Goal: Information Seeking & Learning: Learn about a topic

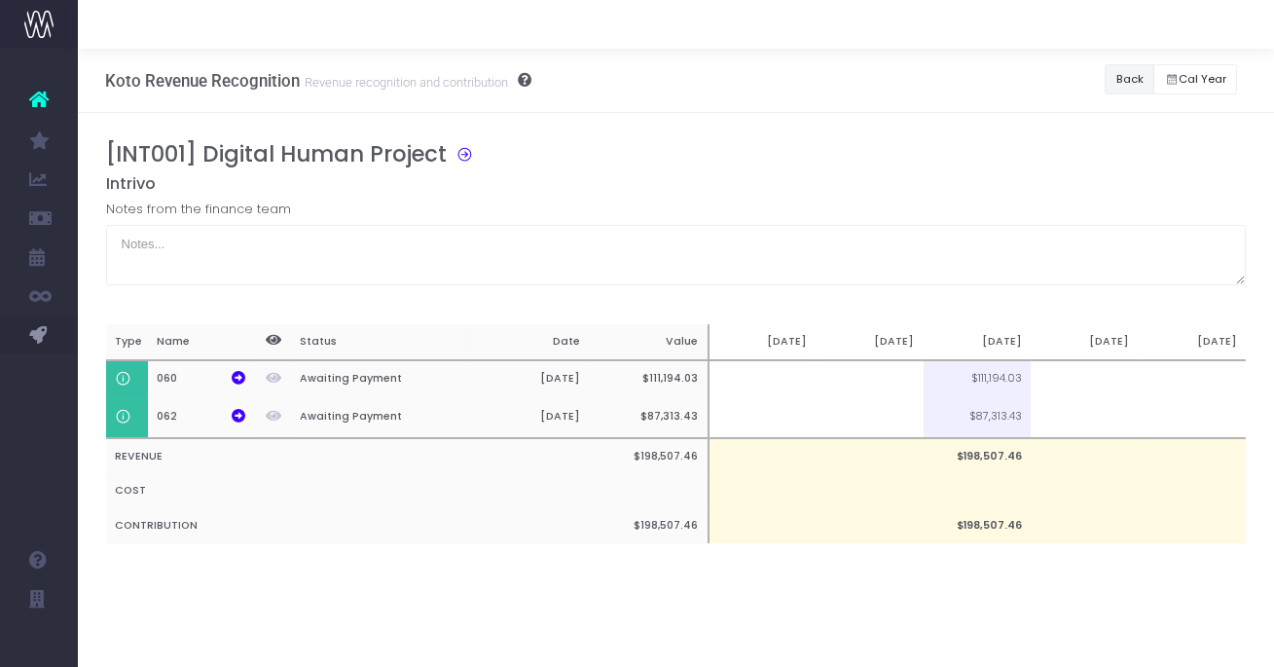
click at [1107, 80] on button "Back" at bounding box center [1130, 79] width 50 height 30
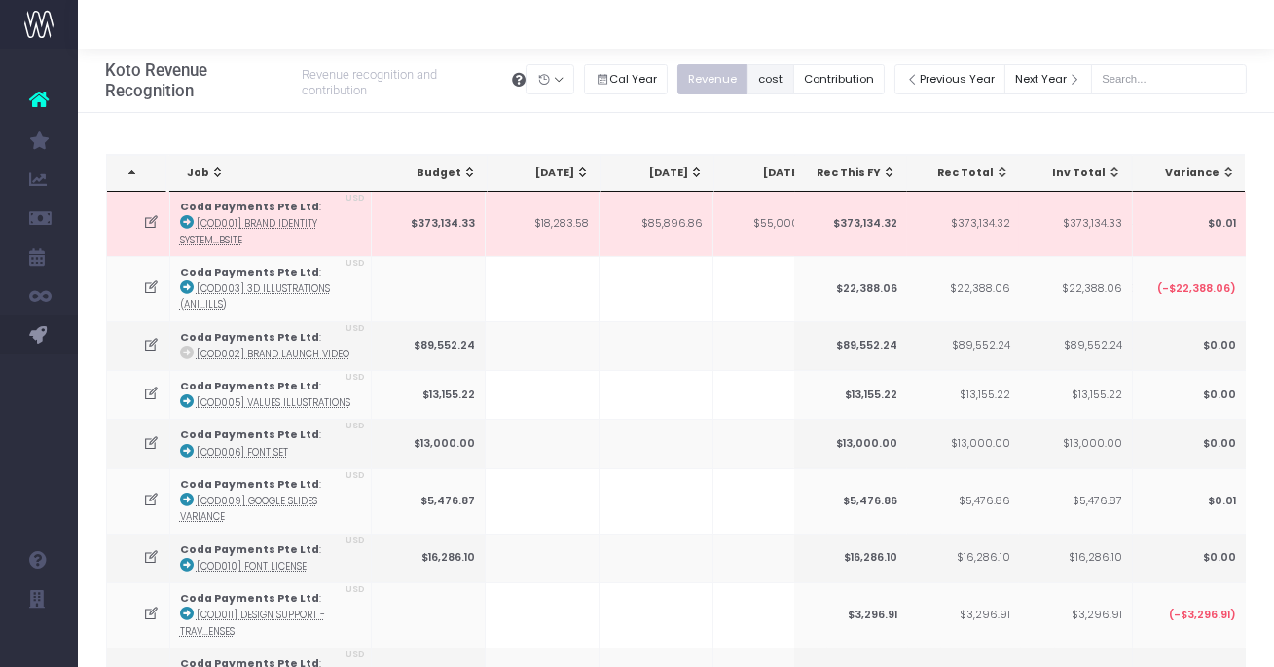
click at [790, 81] on button "cost" at bounding box center [771, 79] width 47 height 30
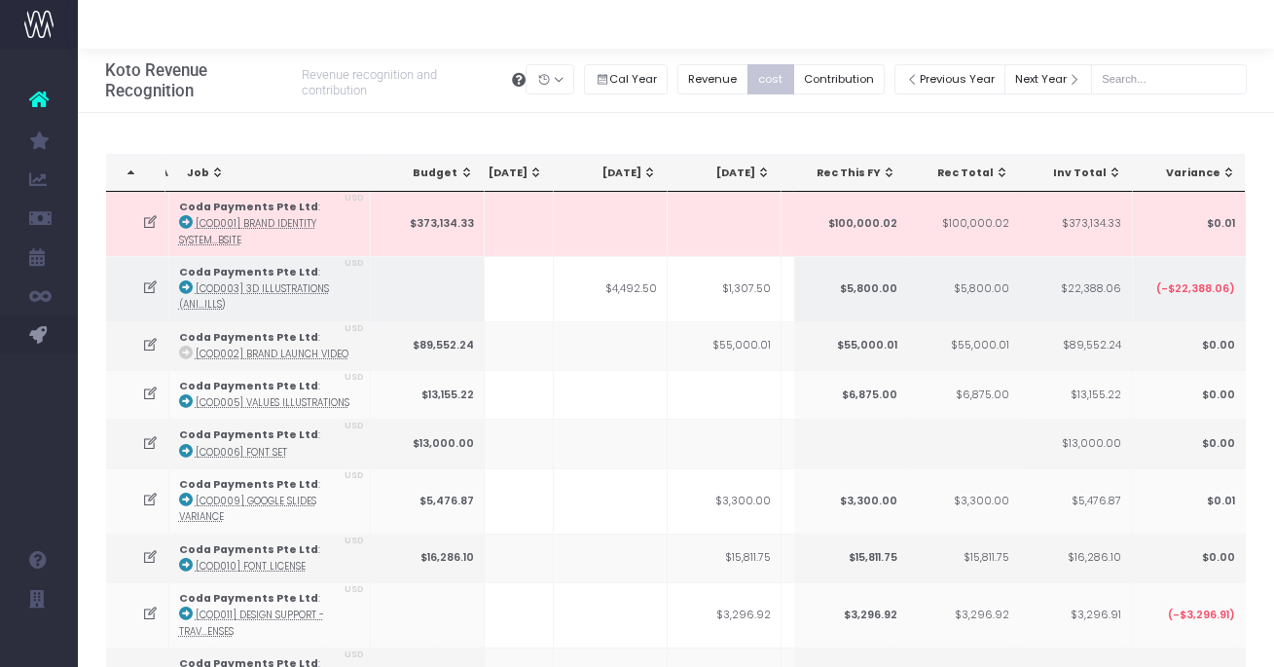
scroll to position [0, 537]
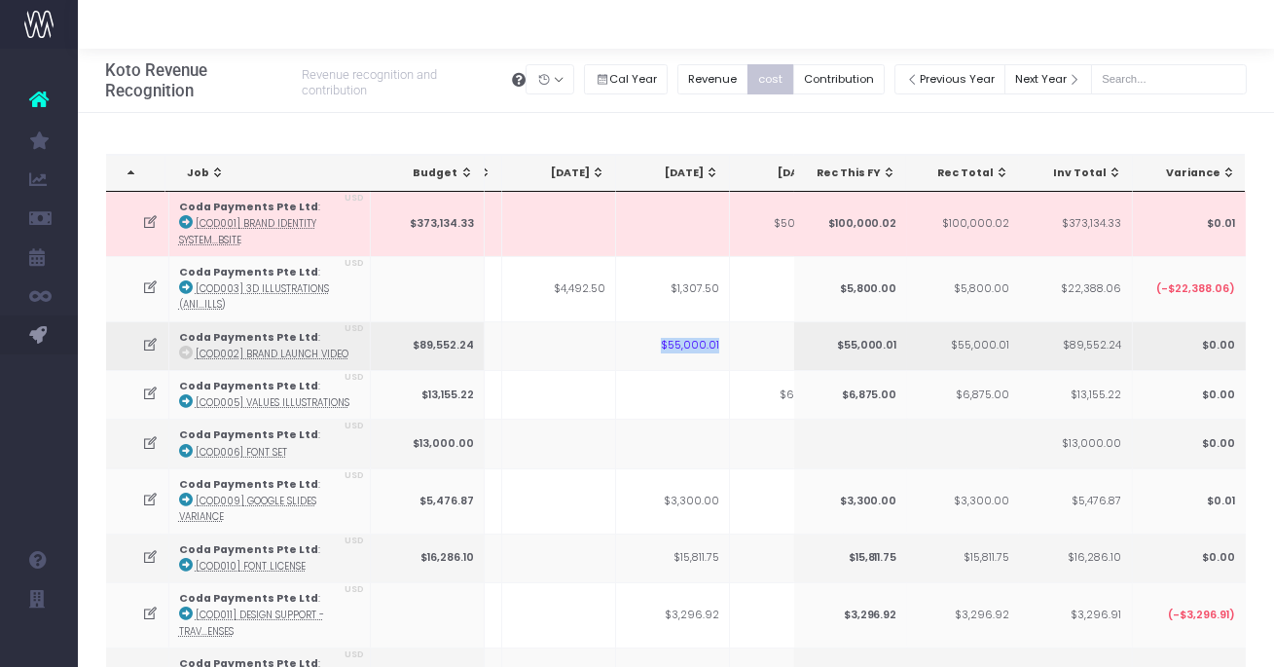
drag, startPoint x: 664, startPoint y: 346, endPoint x: 719, endPoint y: 346, distance: 54.5
click at [719, 346] on td "$55,000.01" at bounding box center [673, 345] width 114 height 49
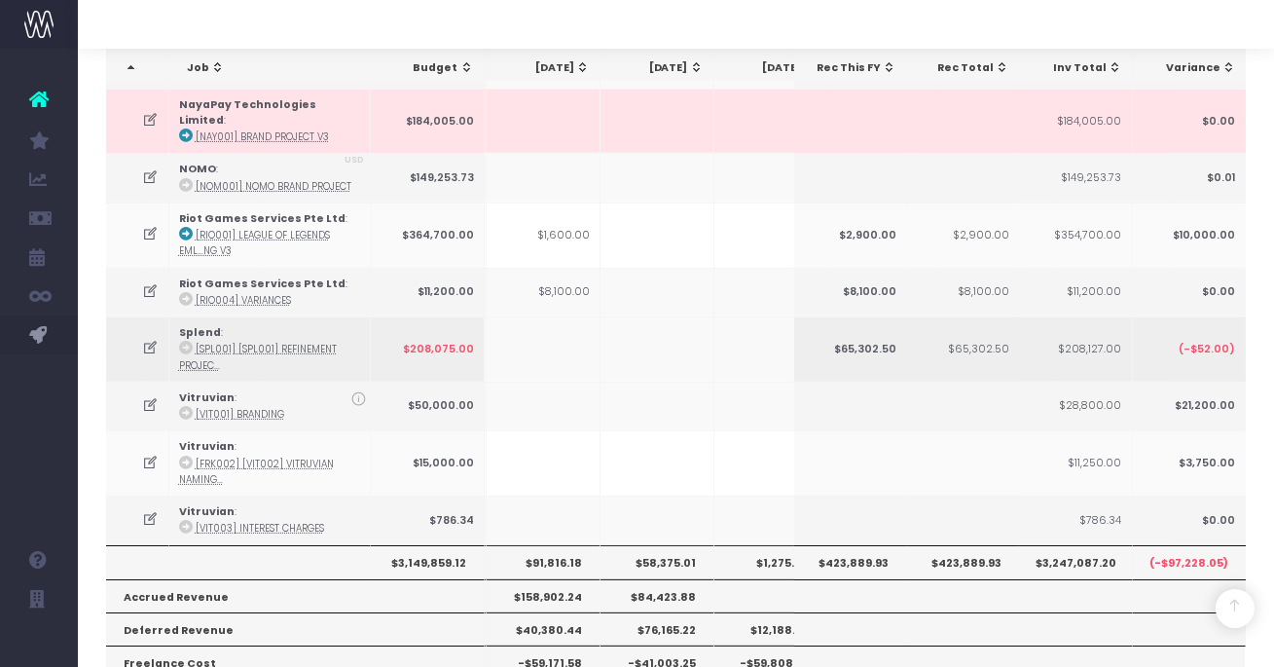
scroll to position [0, 719]
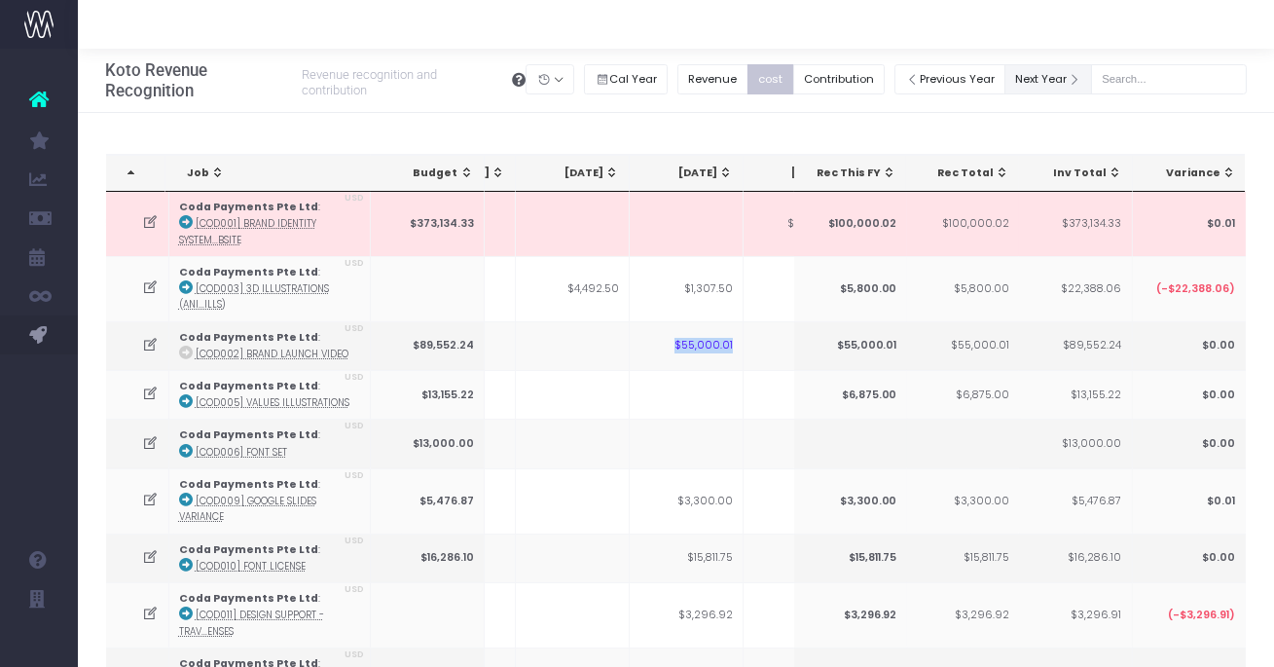
click at [1071, 74] on button "Next Year" at bounding box center [1049, 79] width 88 height 30
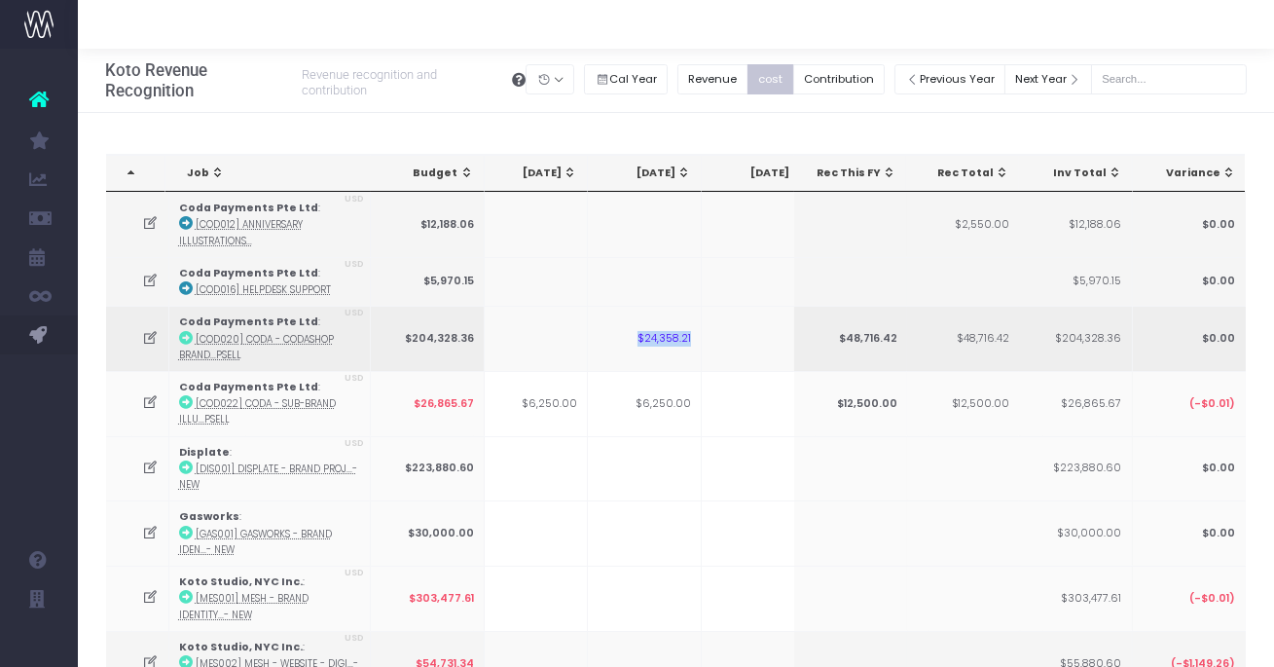
drag, startPoint x: 641, startPoint y: 340, endPoint x: 696, endPoint y: 343, distance: 55.6
click at [696, 343] on td "$24,358.21" at bounding box center [645, 338] width 114 height 65
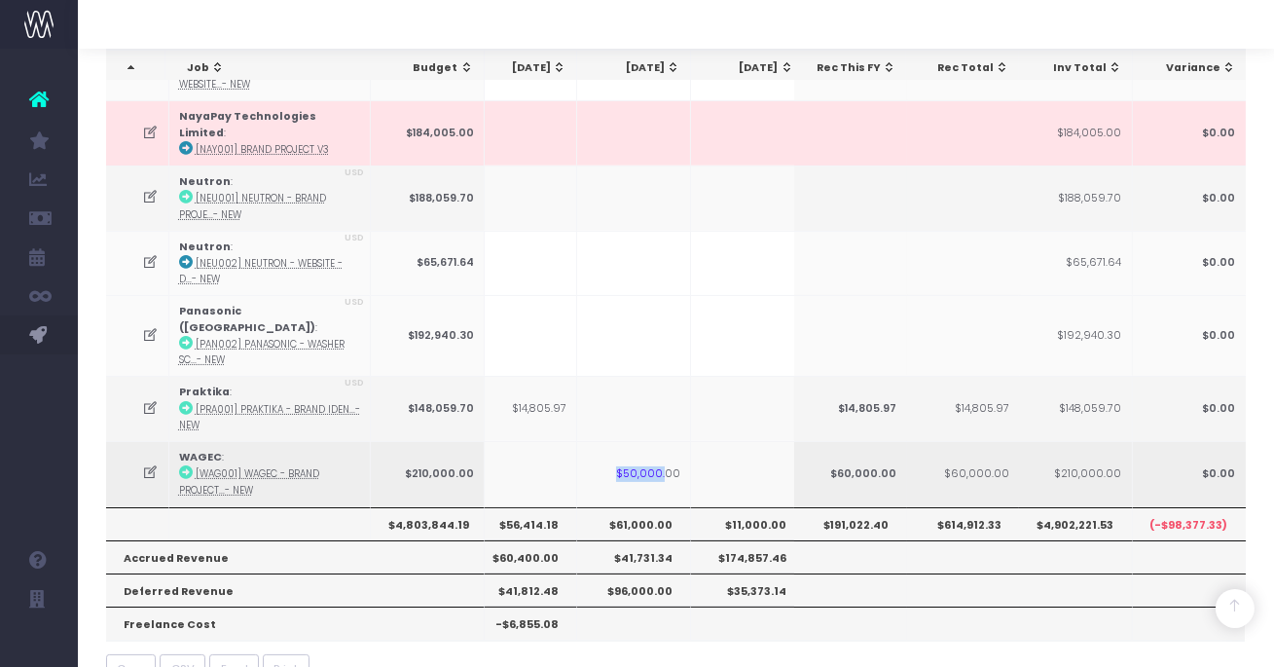
drag, startPoint x: 617, startPoint y: 428, endPoint x: 667, endPoint y: 431, distance: 49.7
click at [667, 441] on td "$50,000.00" at bounding box center [634, 473] width 114 height 65
click at [150, 464] on icon at bounding box center [150, 472] width 17 height 17
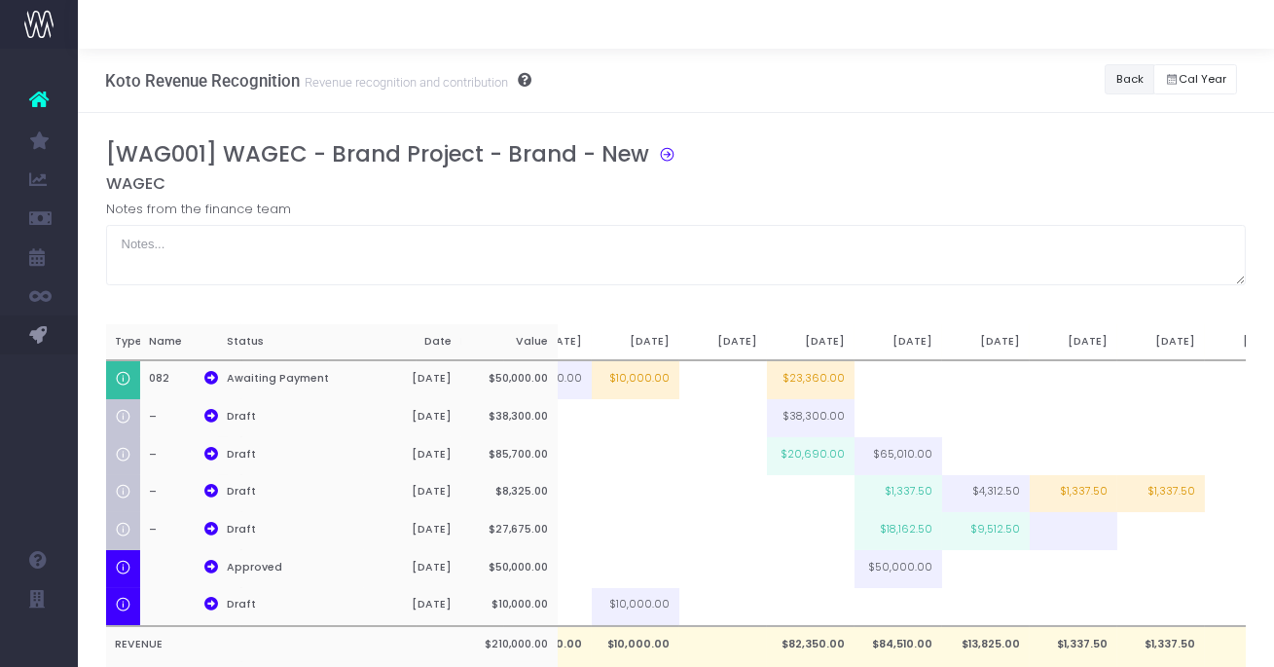
click at [1113, 78] on button "Back" at bounding box center [1130, 79] width 50 height 30
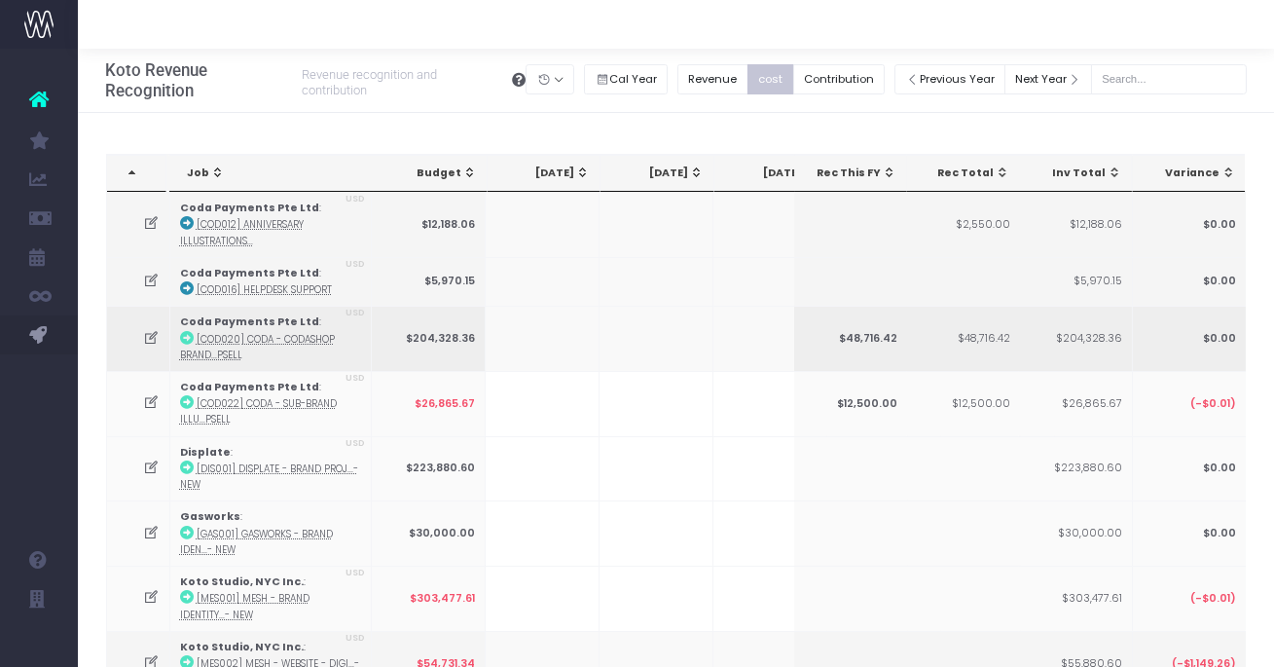
scroll to position [0, 19]
click at [882, 84] on button "Contribution" at bounding box center [839, 79] width 92 height 30
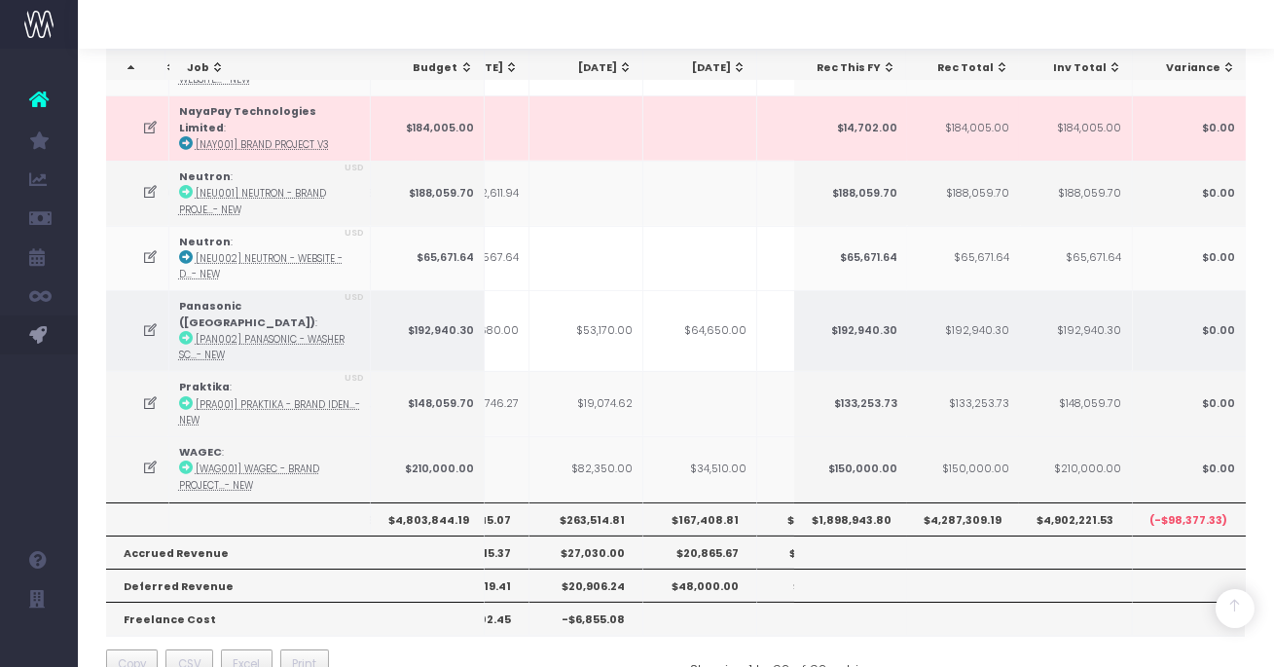
scroll to position [0, 510]
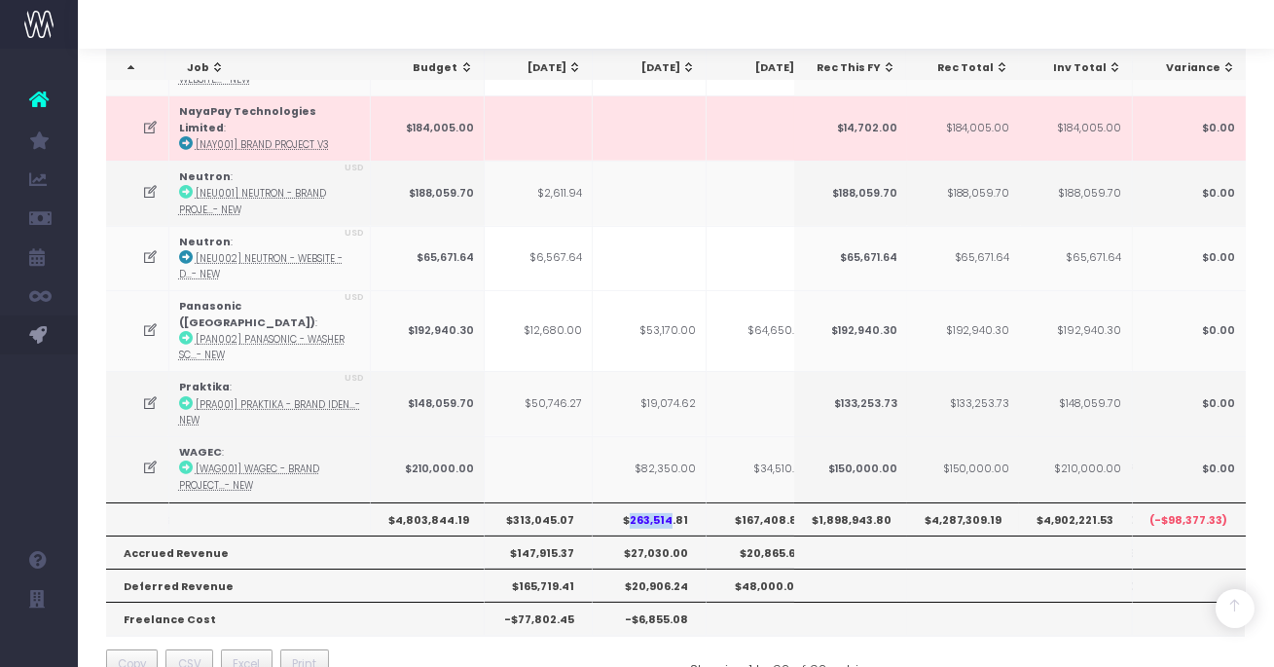
drag, startPoint x: 633, startPoint y: 476, endPoint x: 670, endPoint y: 481, distance: 37.3
click at [670, 502] on th "$263,514.81" at bounding box center [650, 518] width 114 height 33
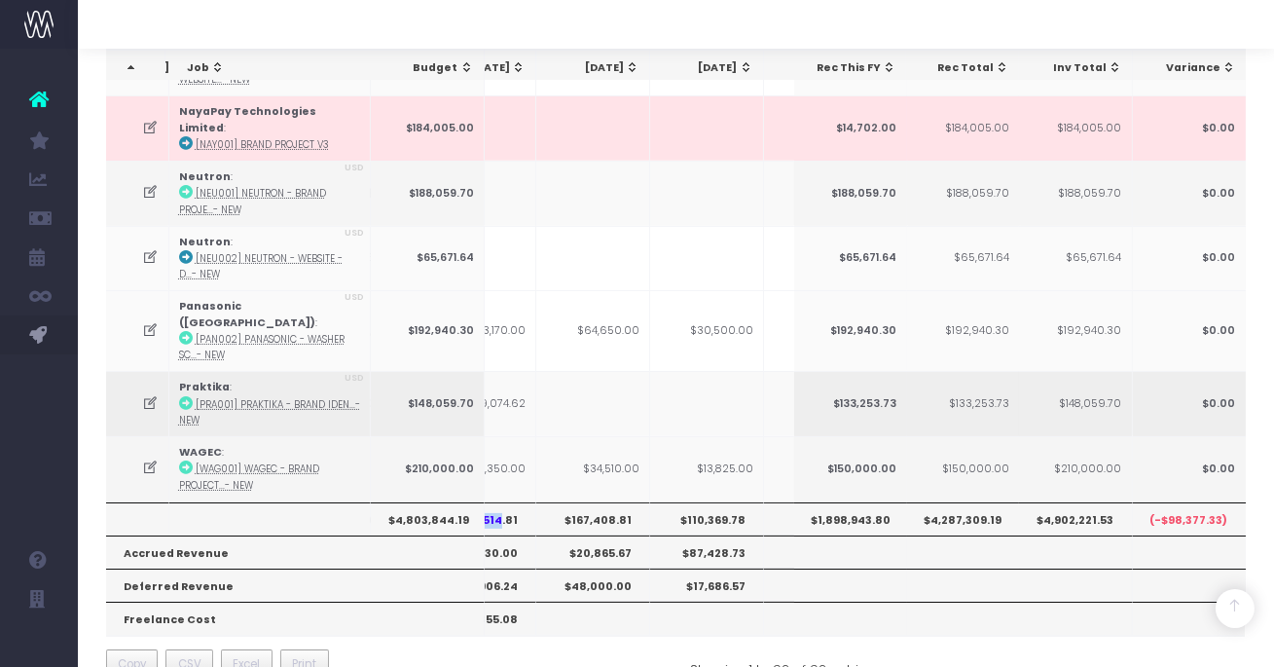
scroll to position [0, 689]
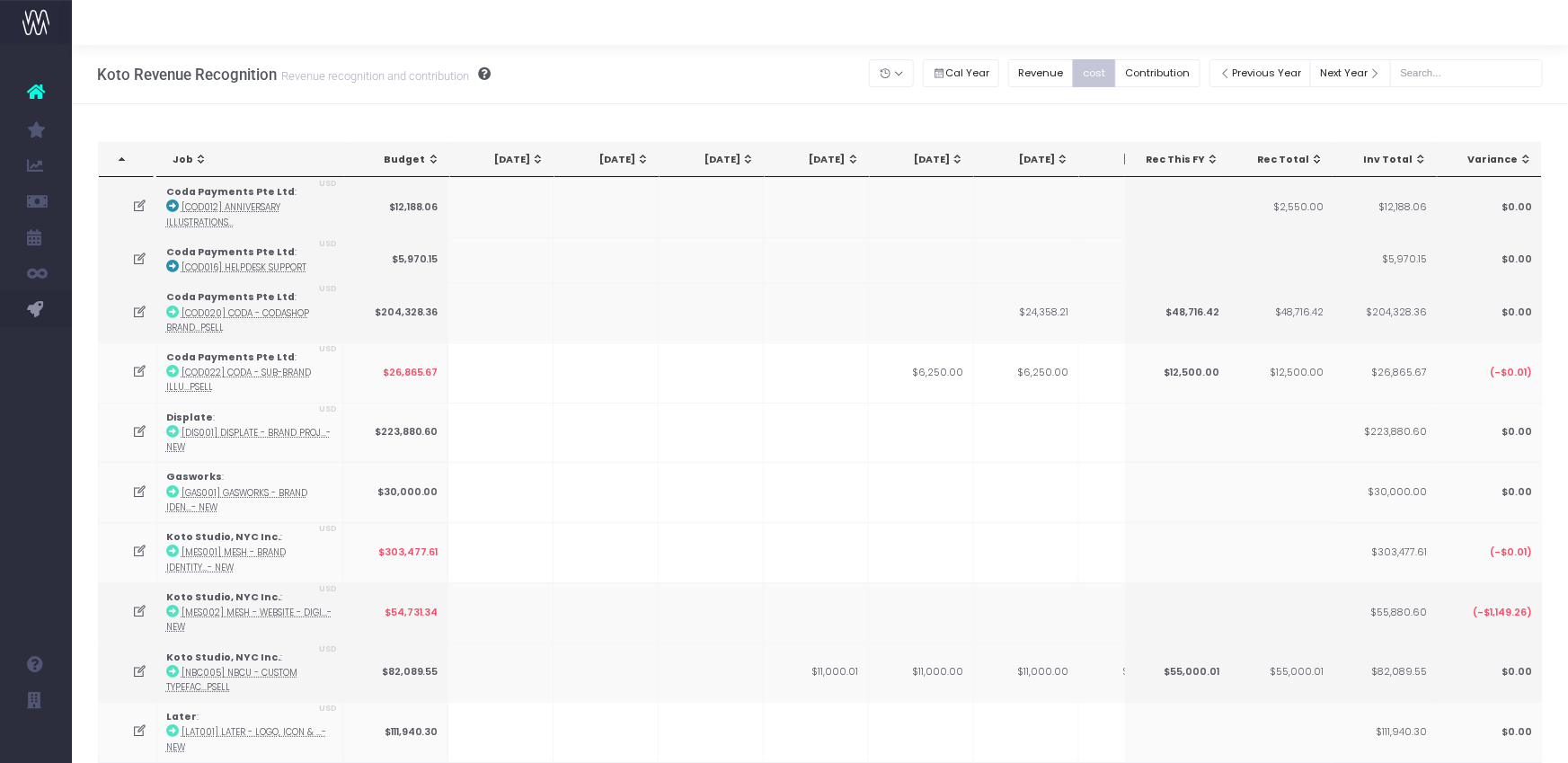
scroll to position [0, 425]
